Goal: Check status: Check status

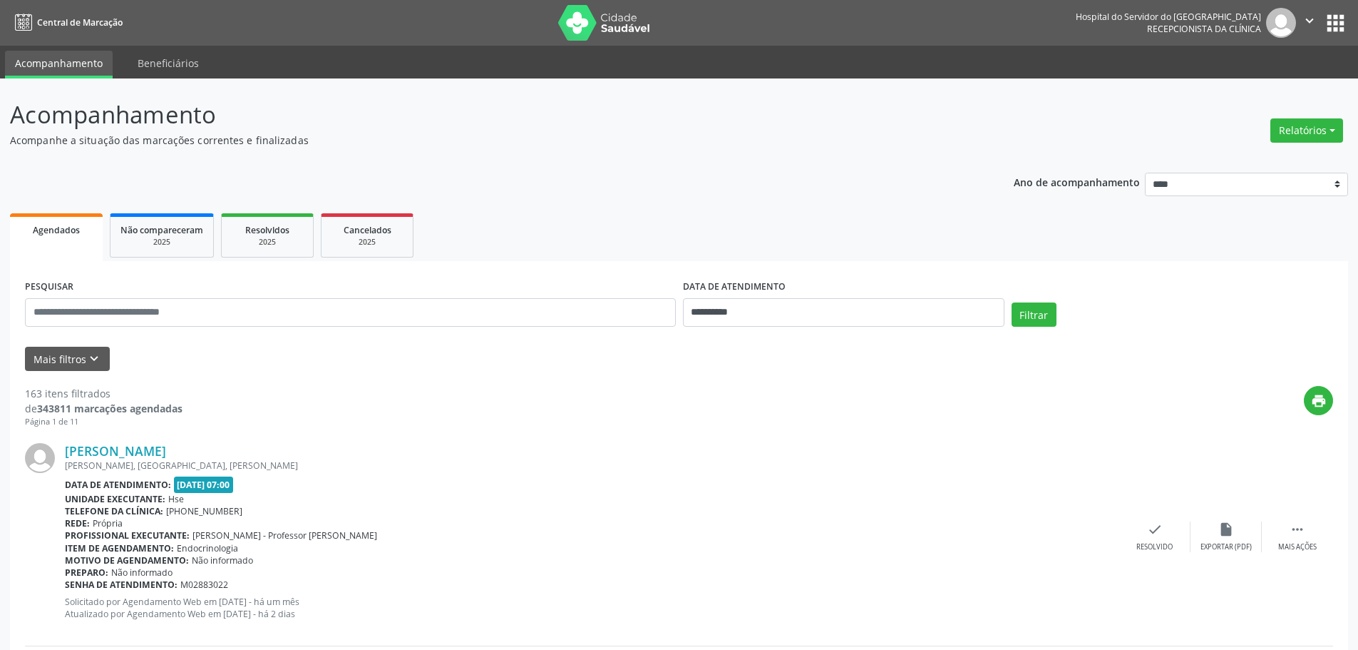
click at [1306, 23] on icon "" at bounding box center [1310, 21] width 16 height 16
click at [1040, 34] on nav "Central de Marcação Hospital do Servidor do Estado Hse Recepcionista da clínica…" at bounding box center [679, 23] width 1358 height 46
click at [1333, 25] on button "apps" at bounding box center [1335, 23] width 25 height 25
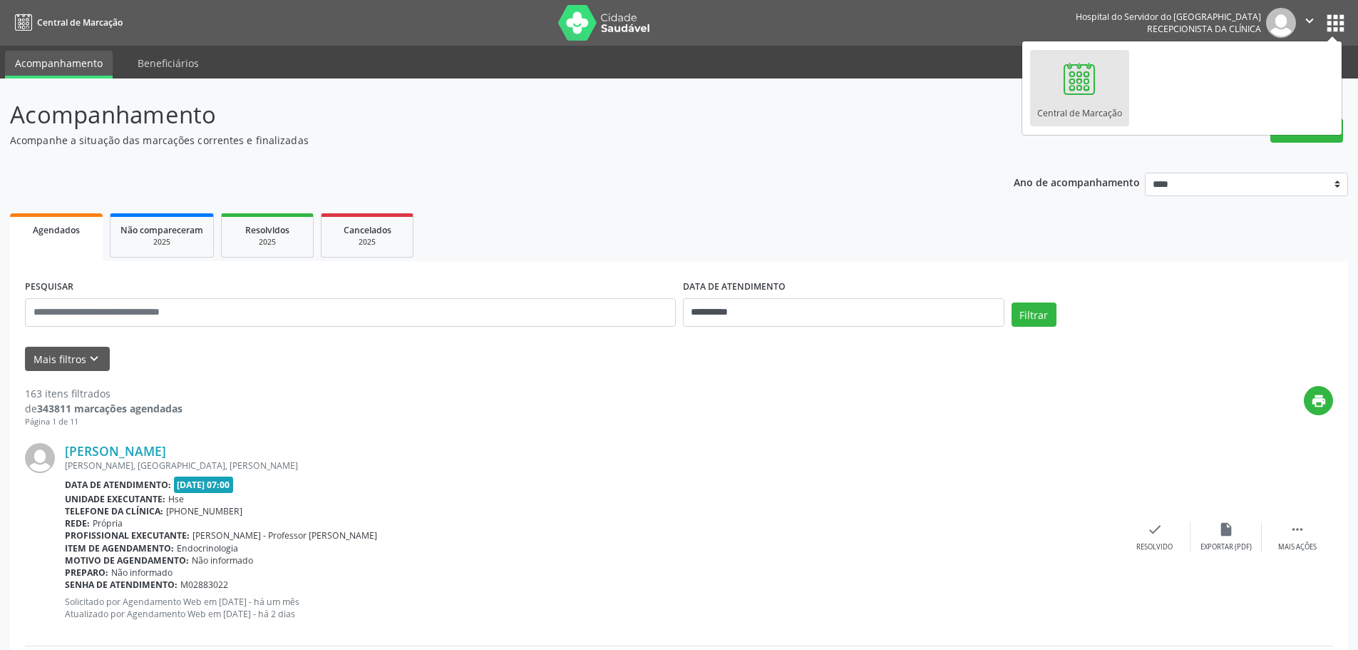
click at [792, 29] on nav "Central de Marcação Hospital do Servidor do Estado Hse Recepcionista da clínica…" at bounding box center [679, 23] width 1358 height 46
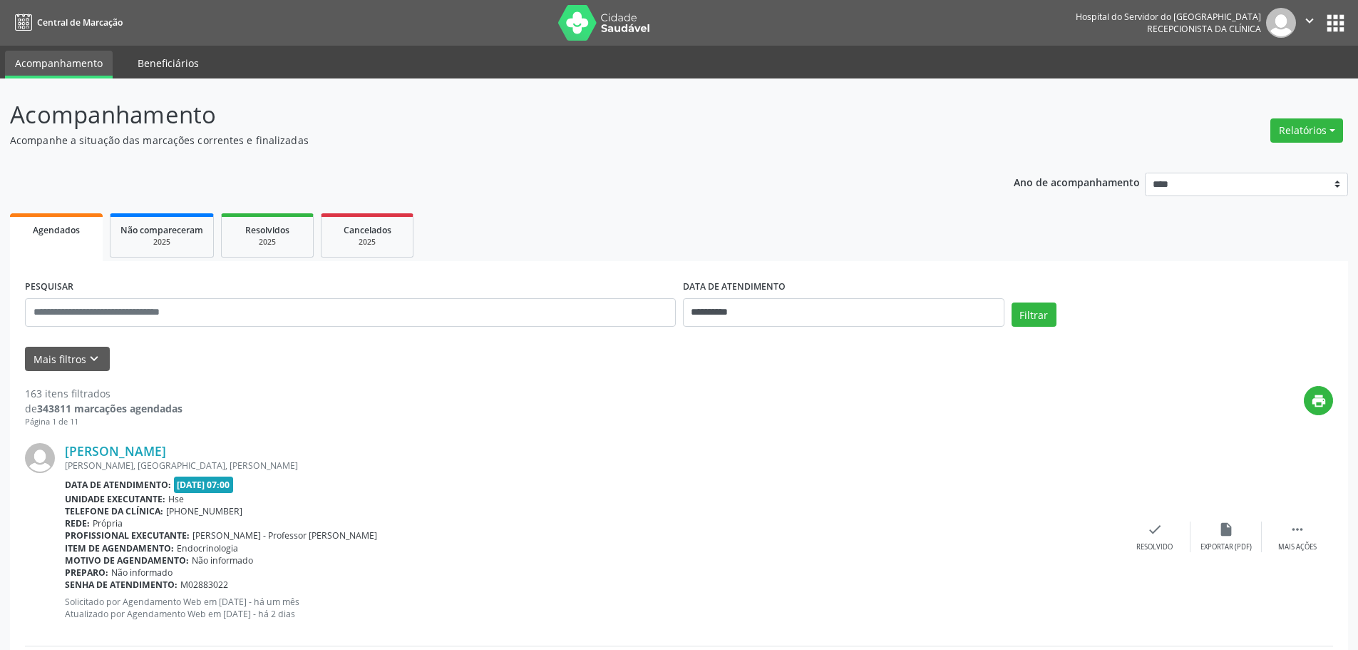
click at [151, 62] on link "Beneficiários" at bounding box center [168, 63] width 81 height 25
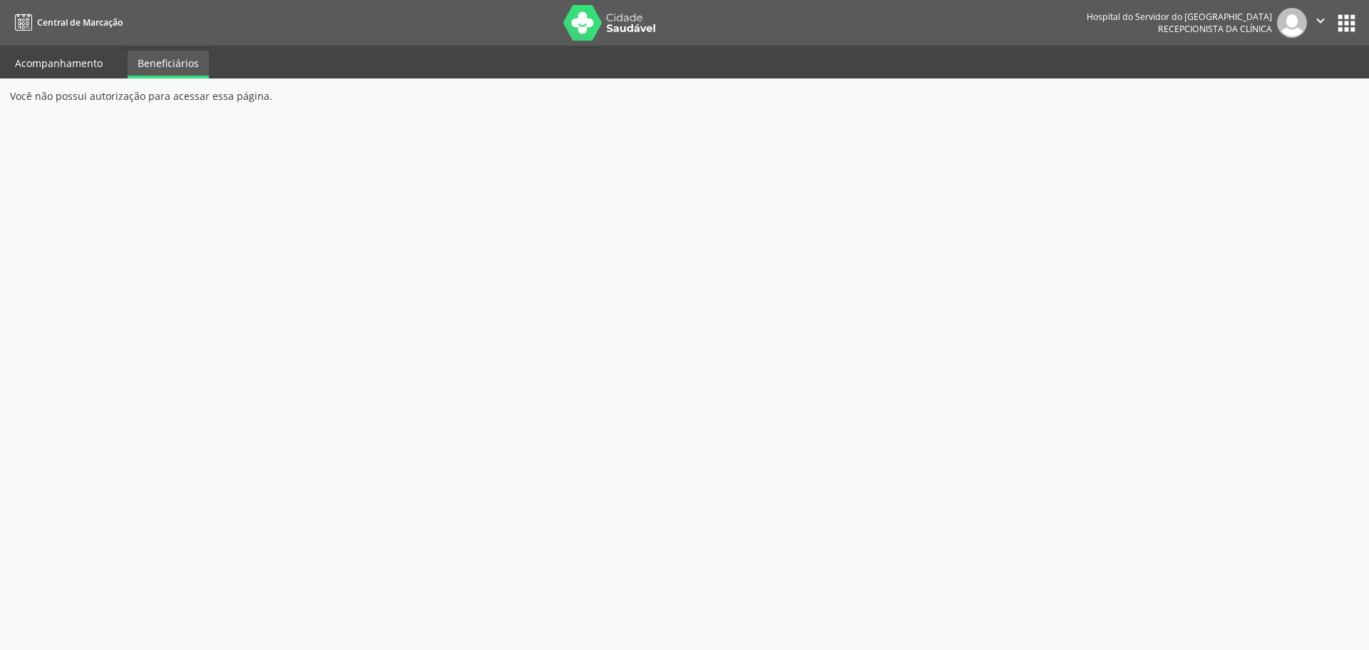
click at [71, 67] on link "Acompanhamento" at bounding box center [59, 63] width 108 height 25
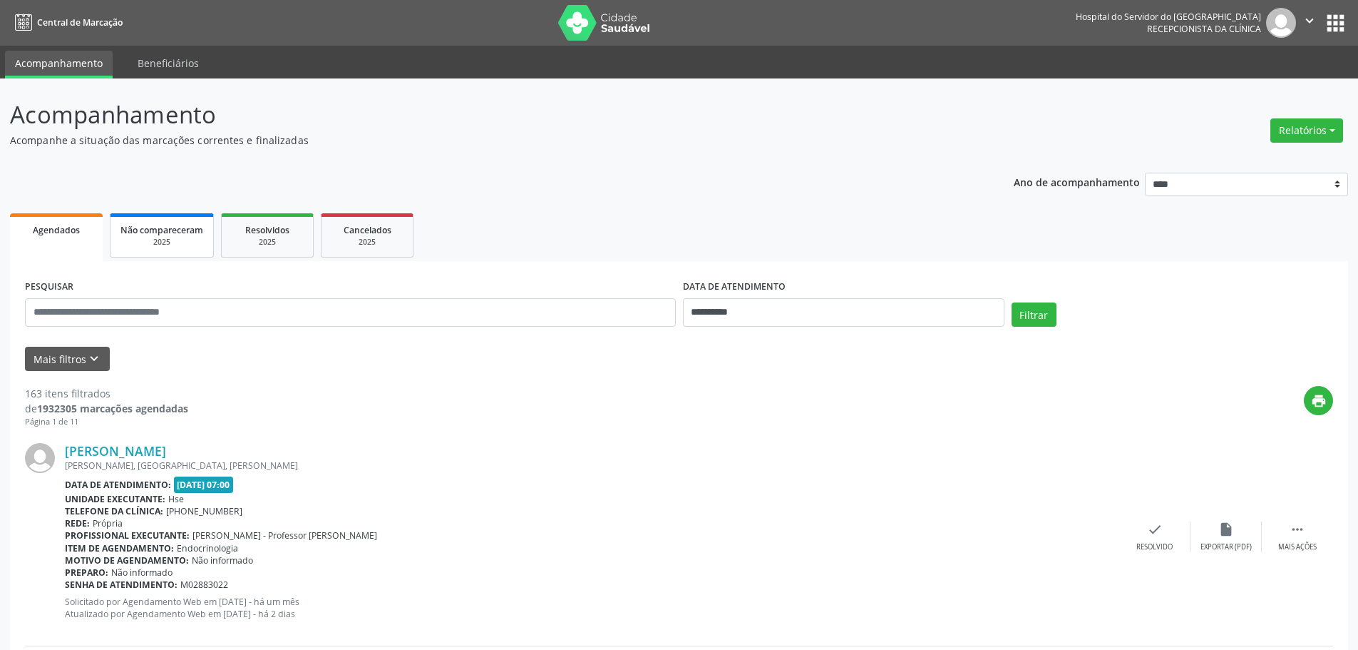
click at [179, 242] on div "2025" at bounding box center [161, 242] width 83 height 11
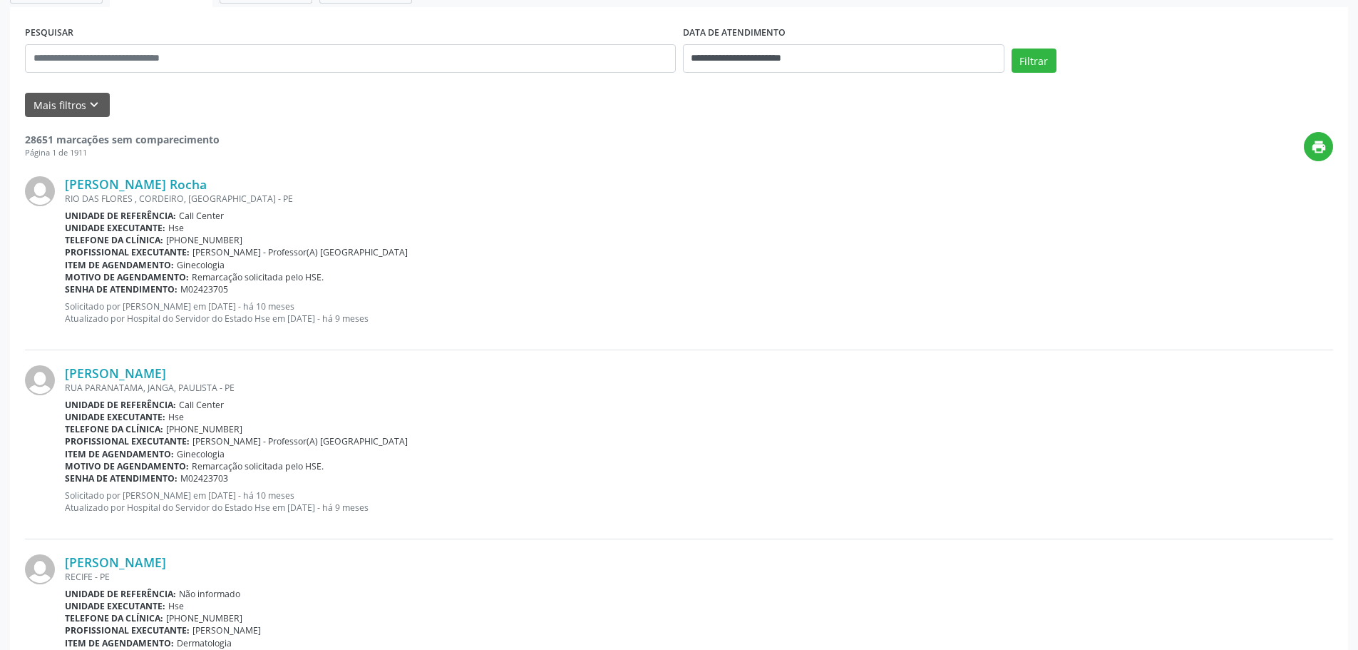
scroll to position [98, 0]
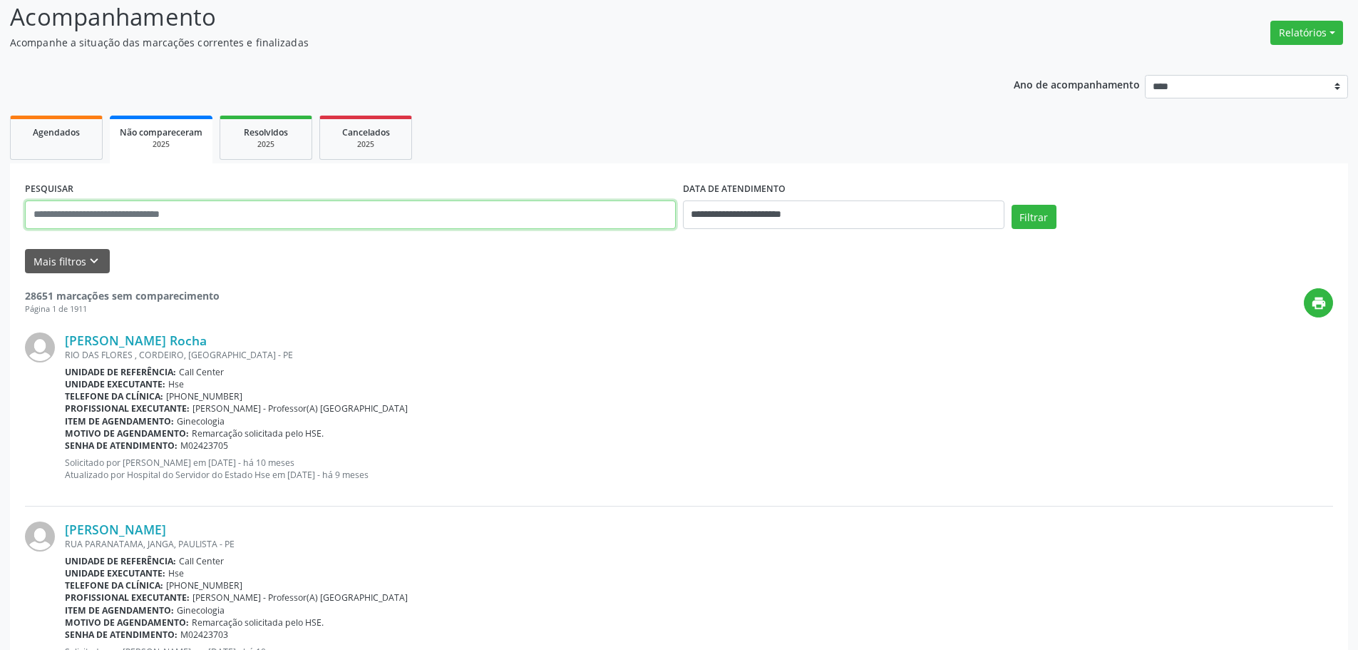
click at [60, 220] on input "text" at bounding box center [350, 214] width 651 height 29
type input "**********"
click at [1050, 212] on button "Filtrar" at bounding box center [1034, 217] width 45 height 24
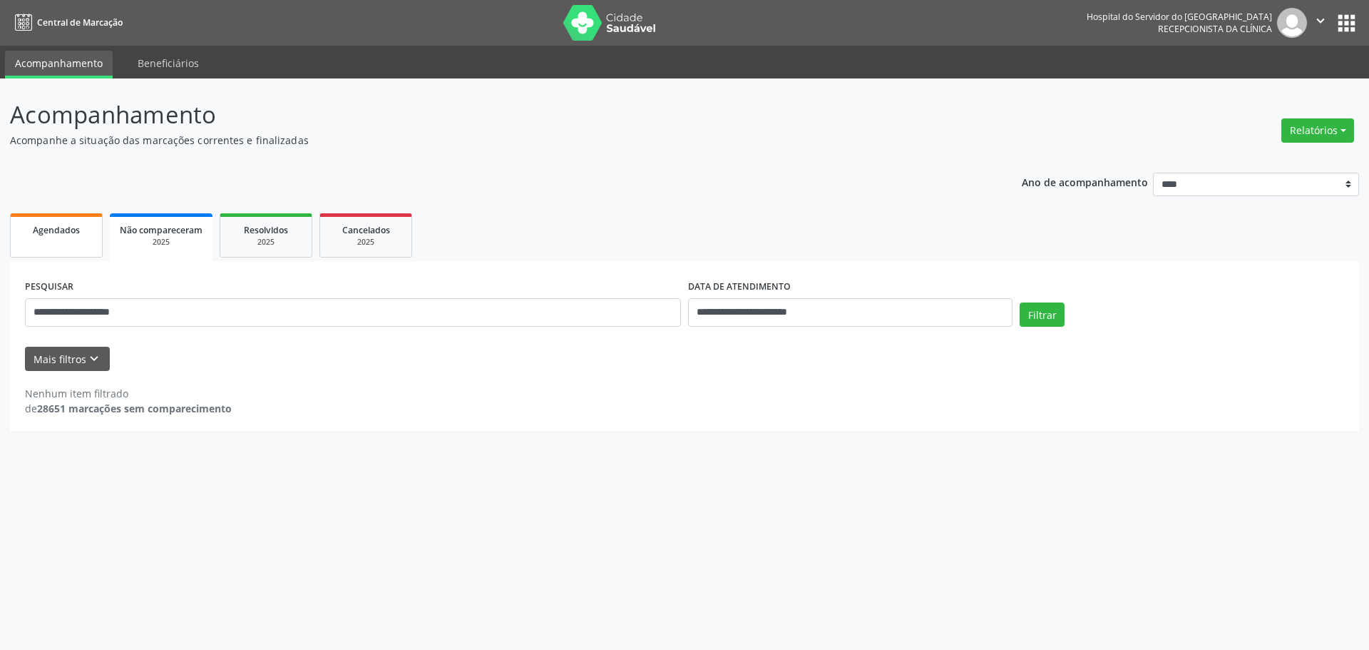
click at [62, 237] on link "Agendados" at bounding box center [56, 235] width 93 height 44
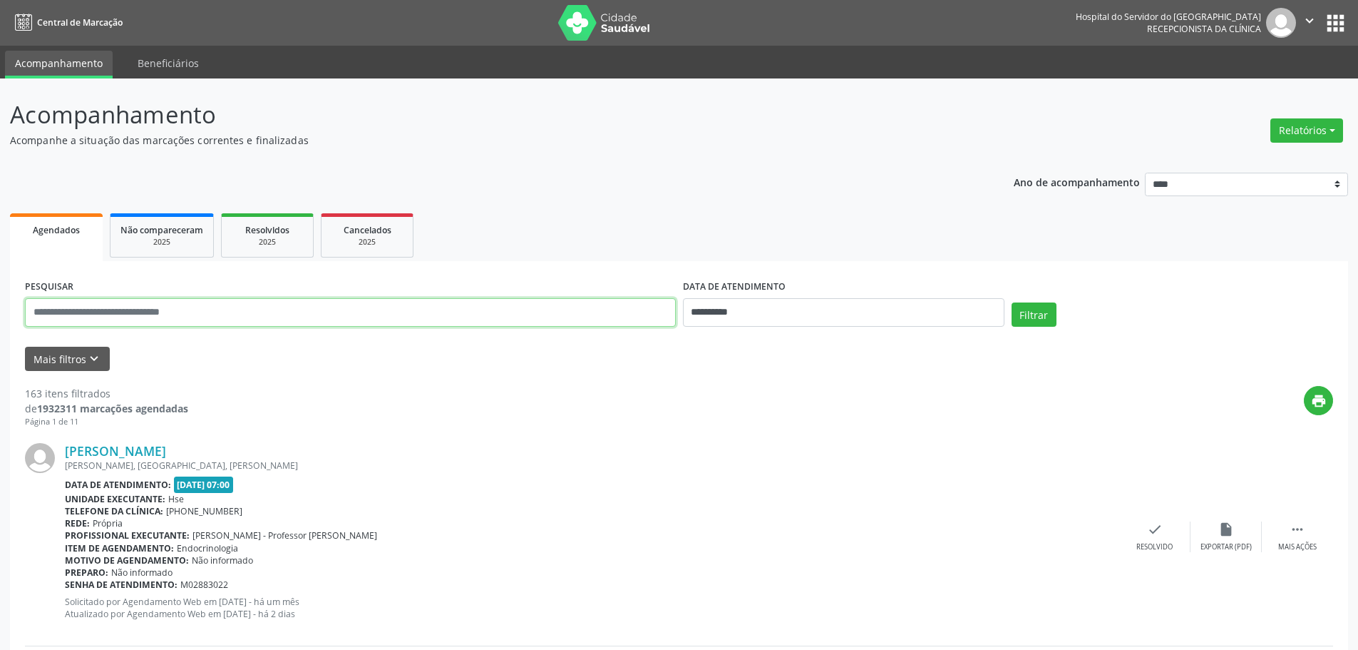
drag, startPoint x: 215, startPoint y: 309, endPoint x: 267, endPoint y: 327, distance: 54.8
click at [215, 310] on input "text" at bounding box center [350, 312] width 651 height 29
type input "**********"
click at [1032, 314] on button "Filtrar" at bounding box center [1034, 314] width 45 height 24
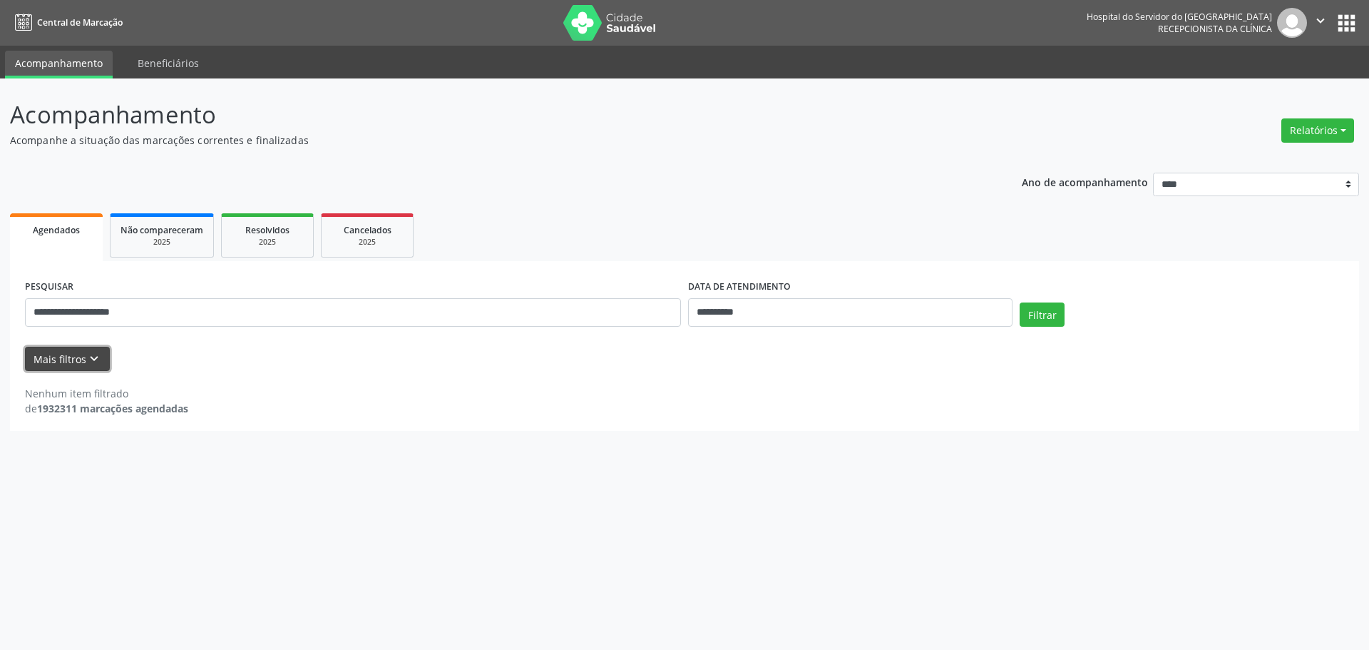
click at [96, 355] on icon "keyboard_arrow_down" at bounding box center [94, 359] width 16 height 16
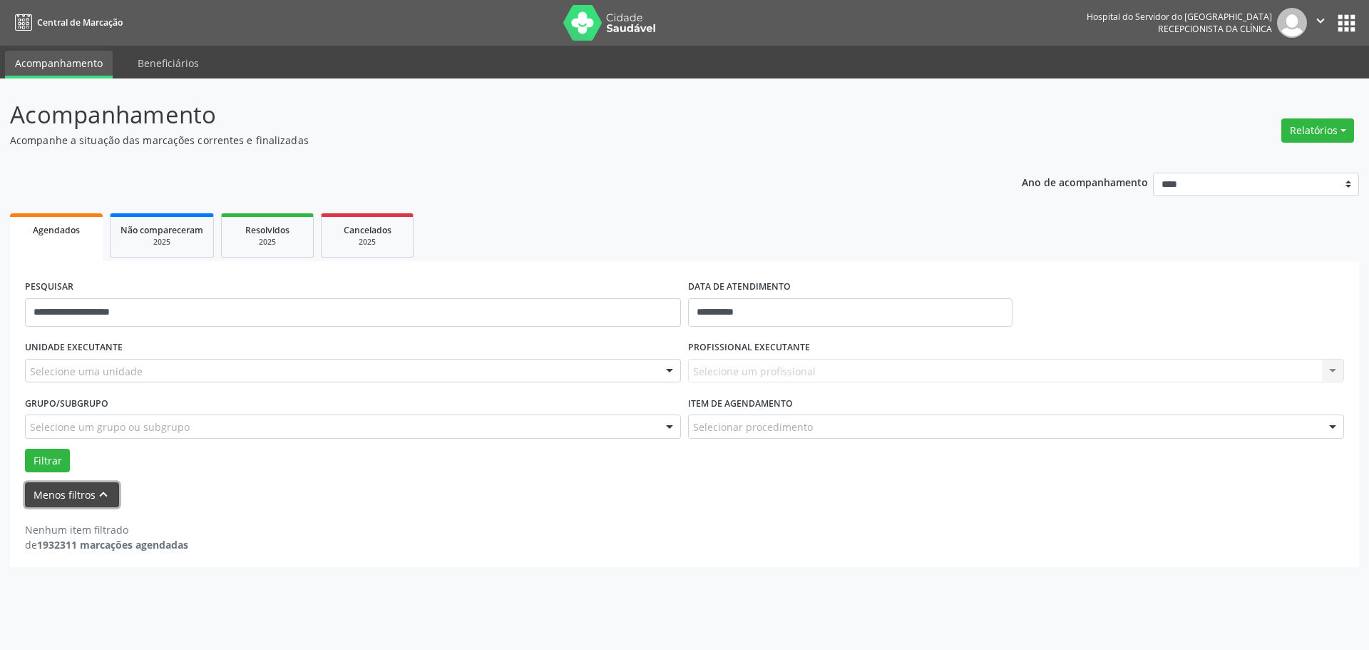
click at [101, 488] on icon "keyboard_arrow_up" at bounding box center [104, 494] width 16 height 16
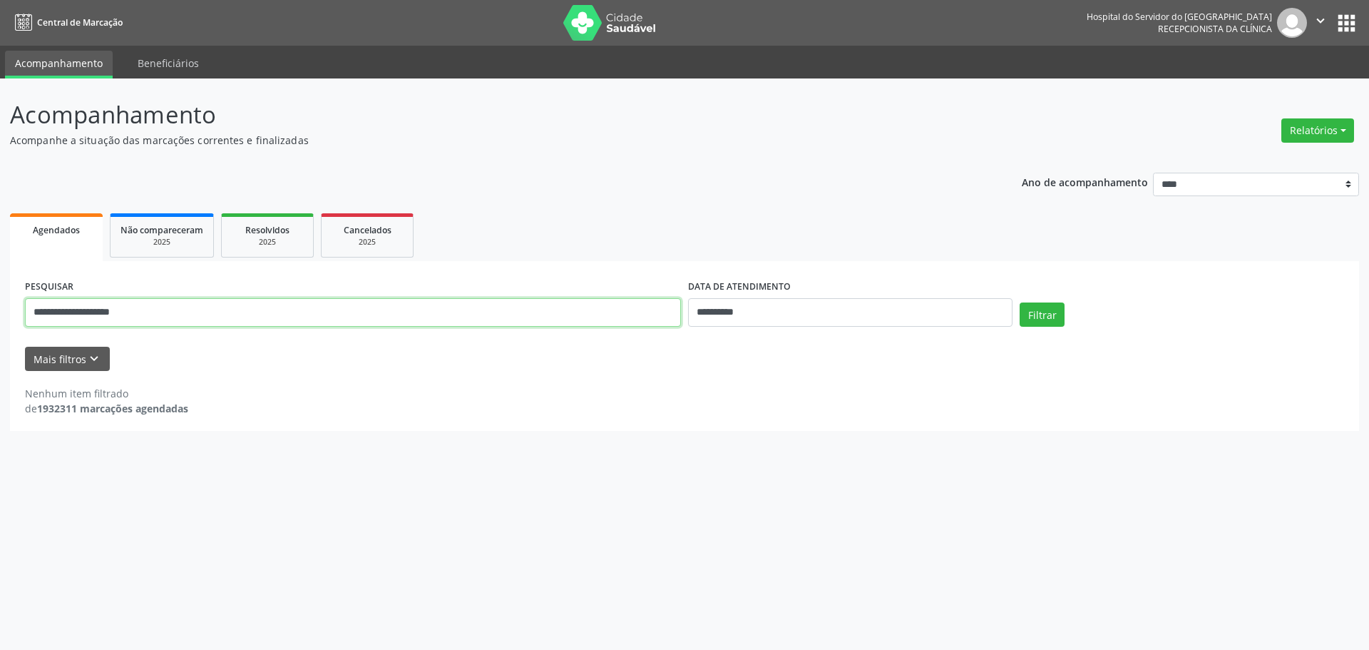
drag, startPoint x: 146, startPoint y: 316, endPoint x: 199, endPoint y: 322, distance: 53.1
click at [147, 316] on input "**********" at bounding box center [353, 312] width 656 height 29
click at [748, 319] on input "**********" at bounding box center [850, 312] width 324 height 29
select select "*"
click at [531, 381] on div "Nenhum item filtrado de 1932311 marcações agendadas" at bounding box center [684, 393] width 1319 height 45
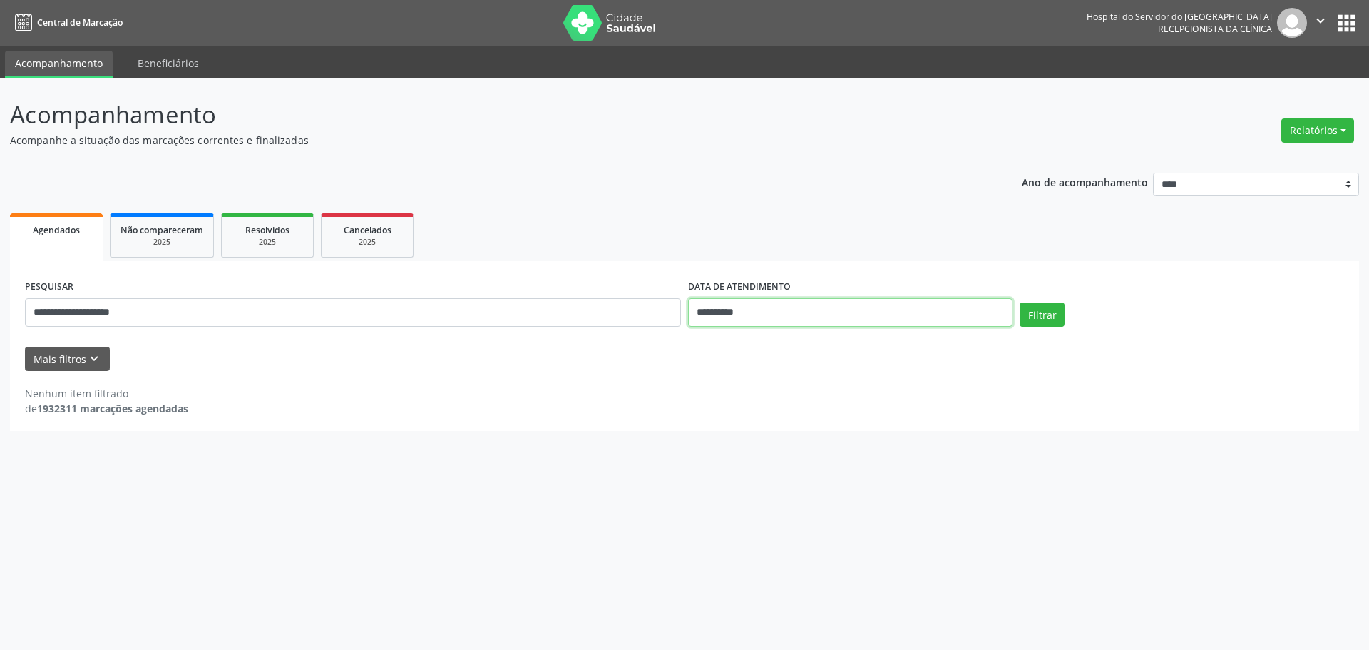
click at [767, 311] on input "**********" at bounding box center [850, 312] width 324 height 29
click at [464, 401] on div "Nenhum item filtrado de 1932311 marcações agendadas" at bounding box center [684, 401] width 1319 height 30
click at [57, 409] on strong "1932311 marcações agendadas" at bounding box center [112, 408] width 151 height 14
click at [265, 246] on div "2025" at bounding box center [267, 242] width 71 height 11
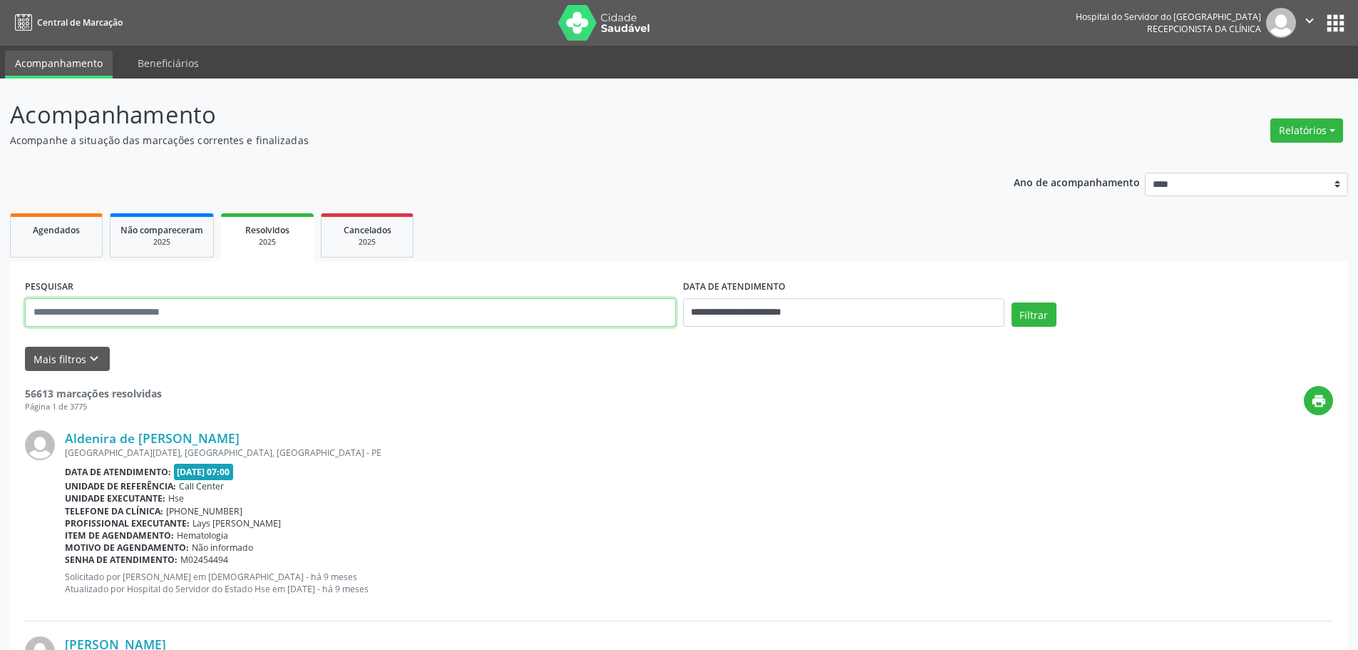
click at [148, 314] on input "text" at bounding box center [350, 312] width 651 height 29
click at [622, 19] on img at bounding box center [604, 23] width 93 height 36
